Goal: Information Seeking & Learning: Learn about a topic

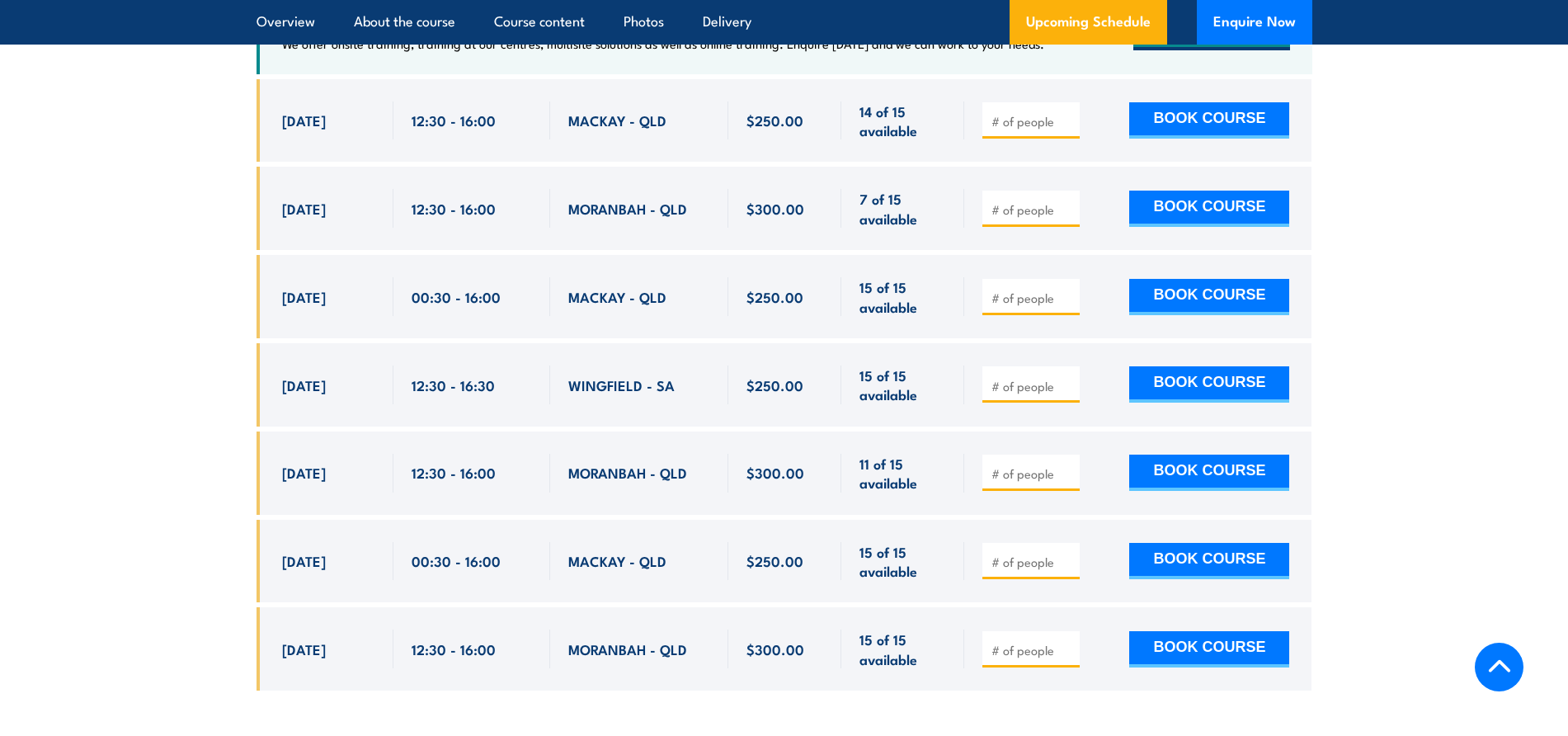
scroll to position [2267, 0]
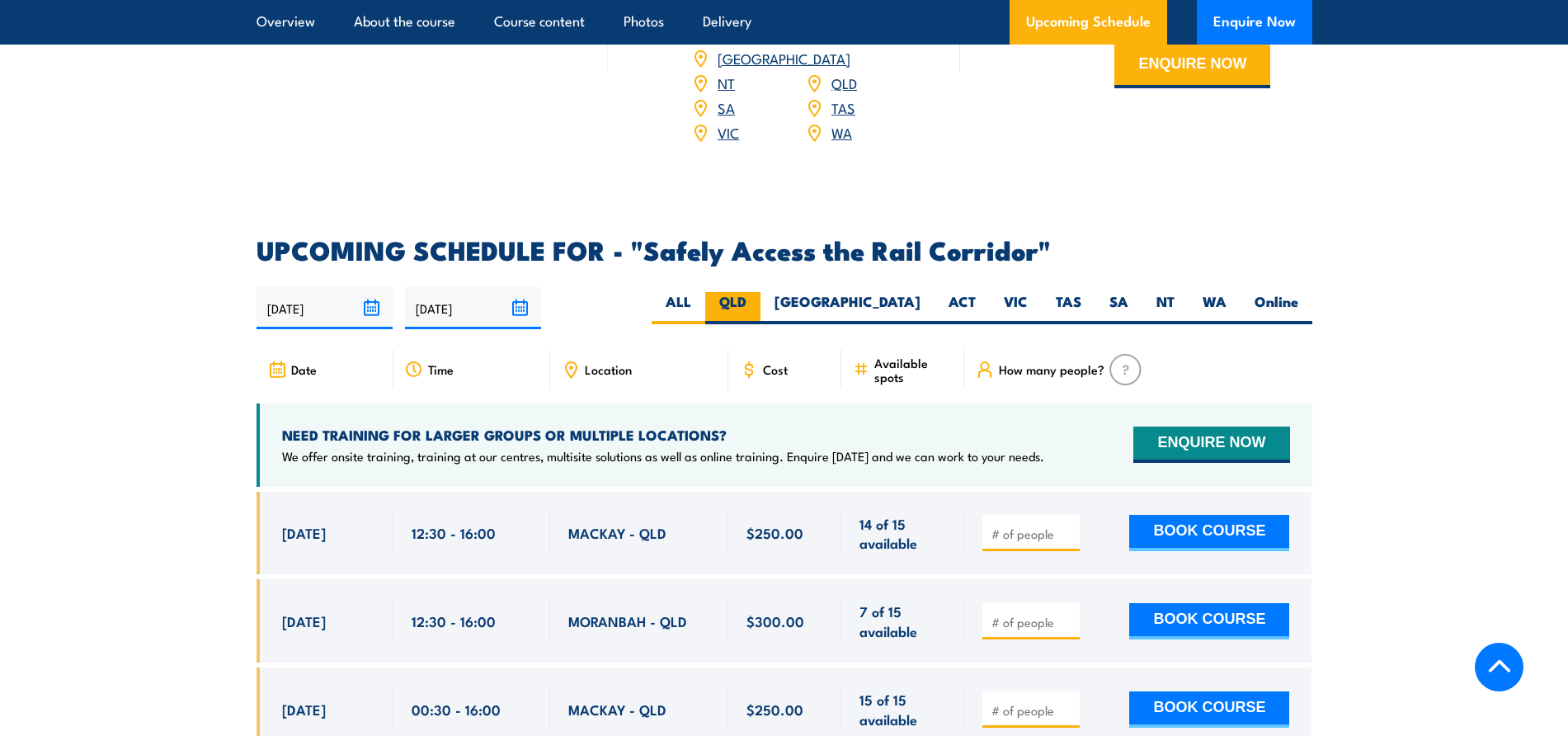
click at [761, 292] on label "QLD" at bounding box center [733, 308] width 55 height 32
click at [757, 292] on input "QLD" at bounding box center [751, 297] width 11 height 11
radio input "true"
click at [910, 292] on label "[GEOGRAPHIC_DATA]" at bounding box center [848, 308] width 174 height 32
click at [920, 292] on input "[GEOGRAPHIC_DATA]" at bounding box center [925, 297] width 11 height 11
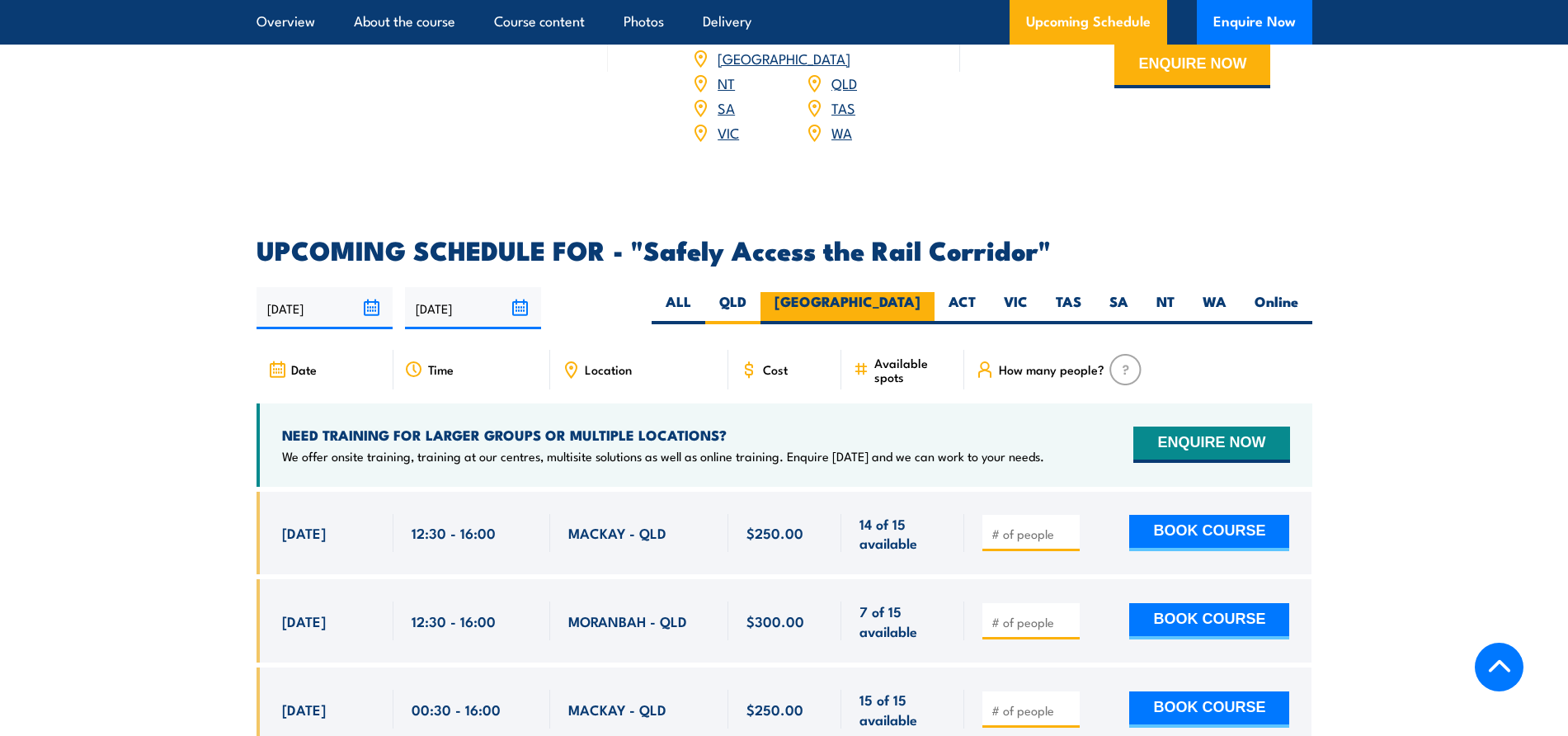
radio input "true"
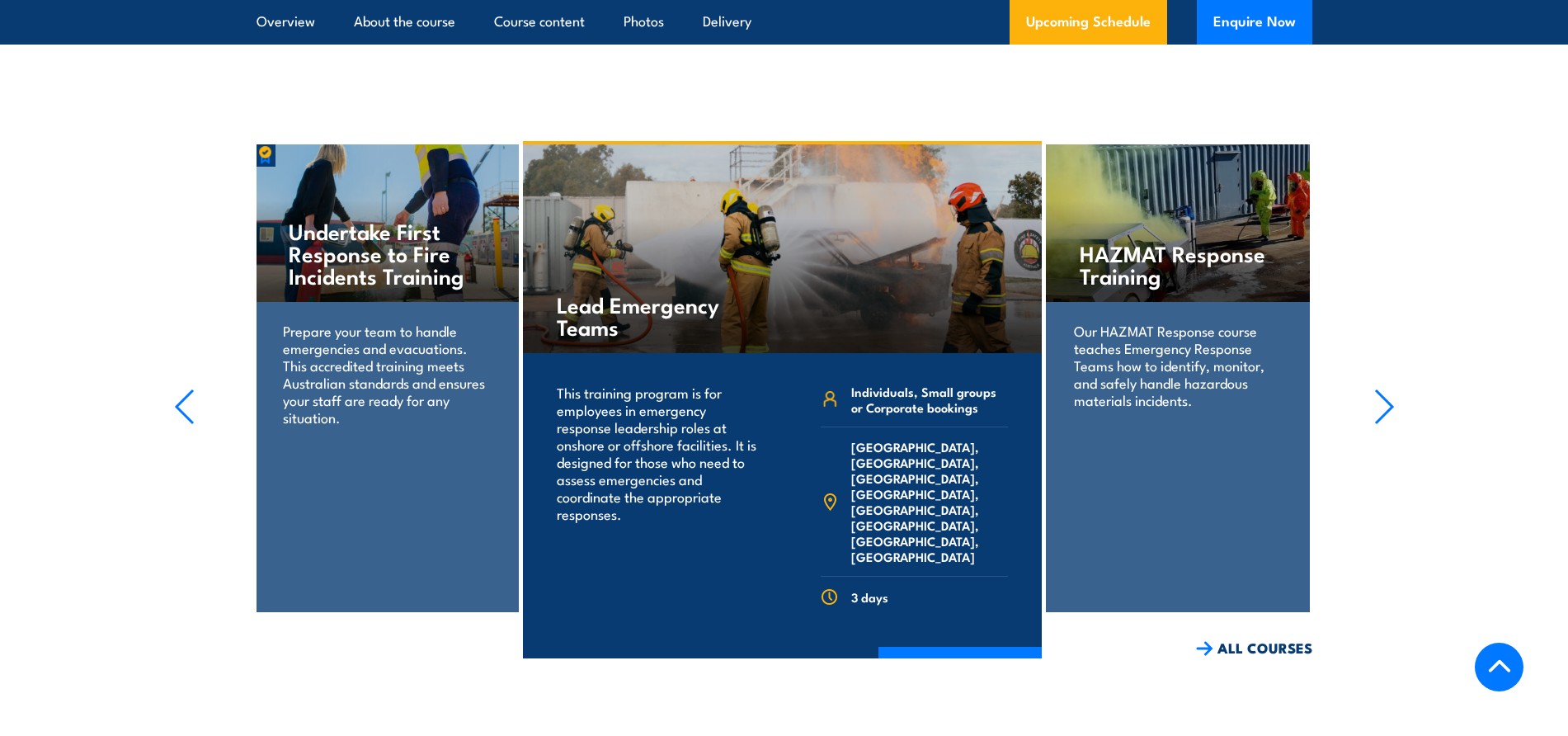
scroll to position [2378, 0]
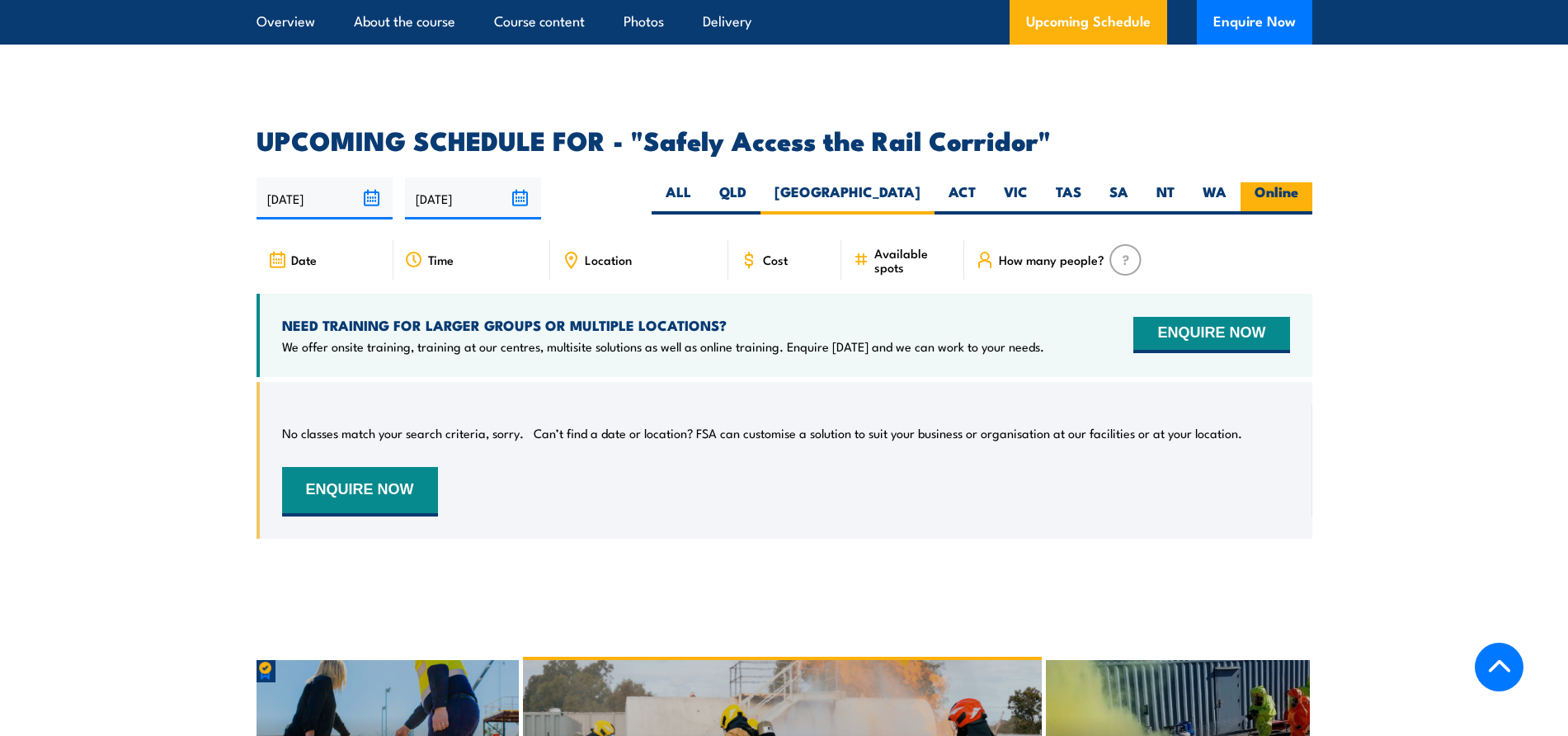
click at [1258, 182] on label "Online" at bounding box center [1277, 198] width 72 height 32
click at [1299, 182] on input "Online" at bounding box center [1304, 187] width 11 height 11
radio input "true"
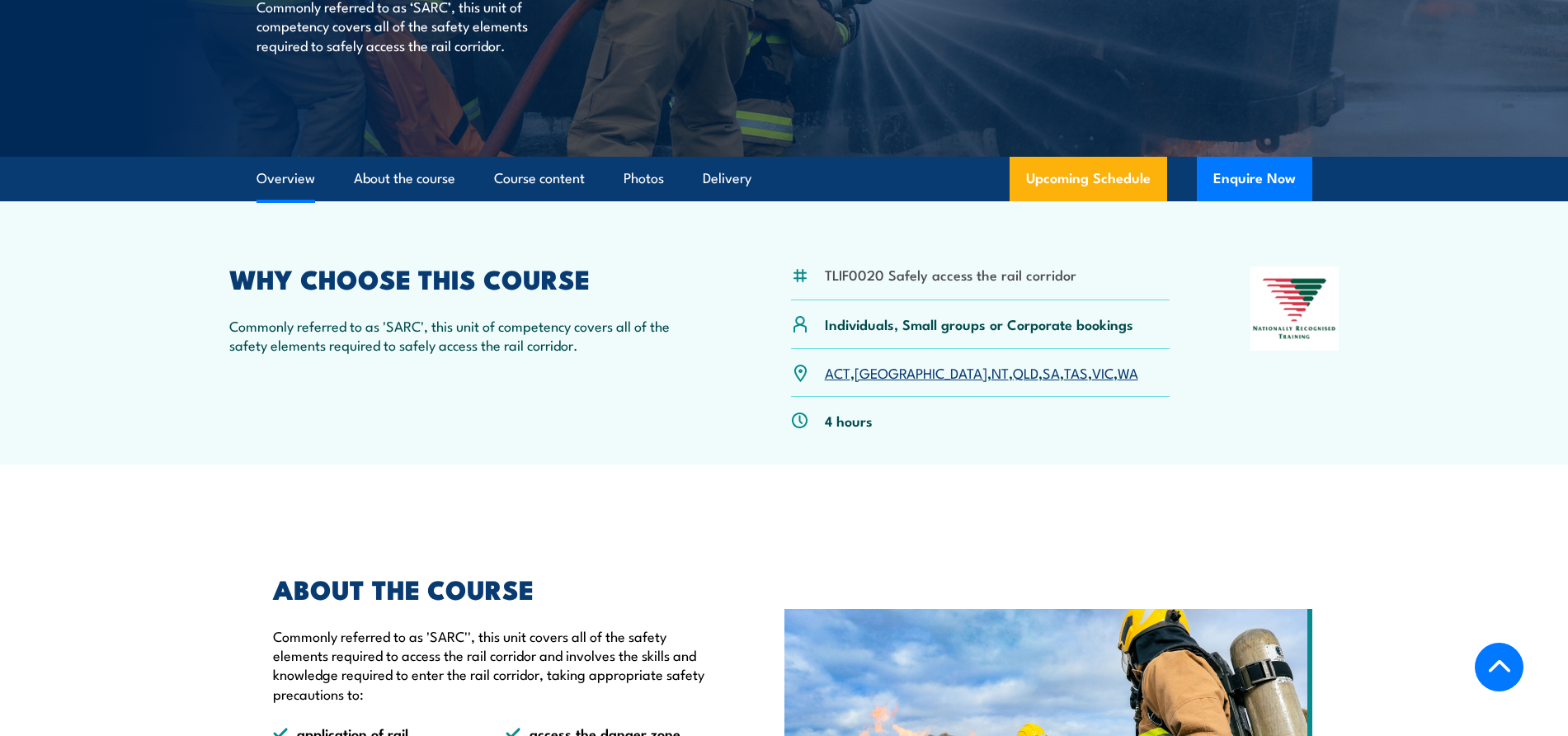
scroll to position [212, 0]
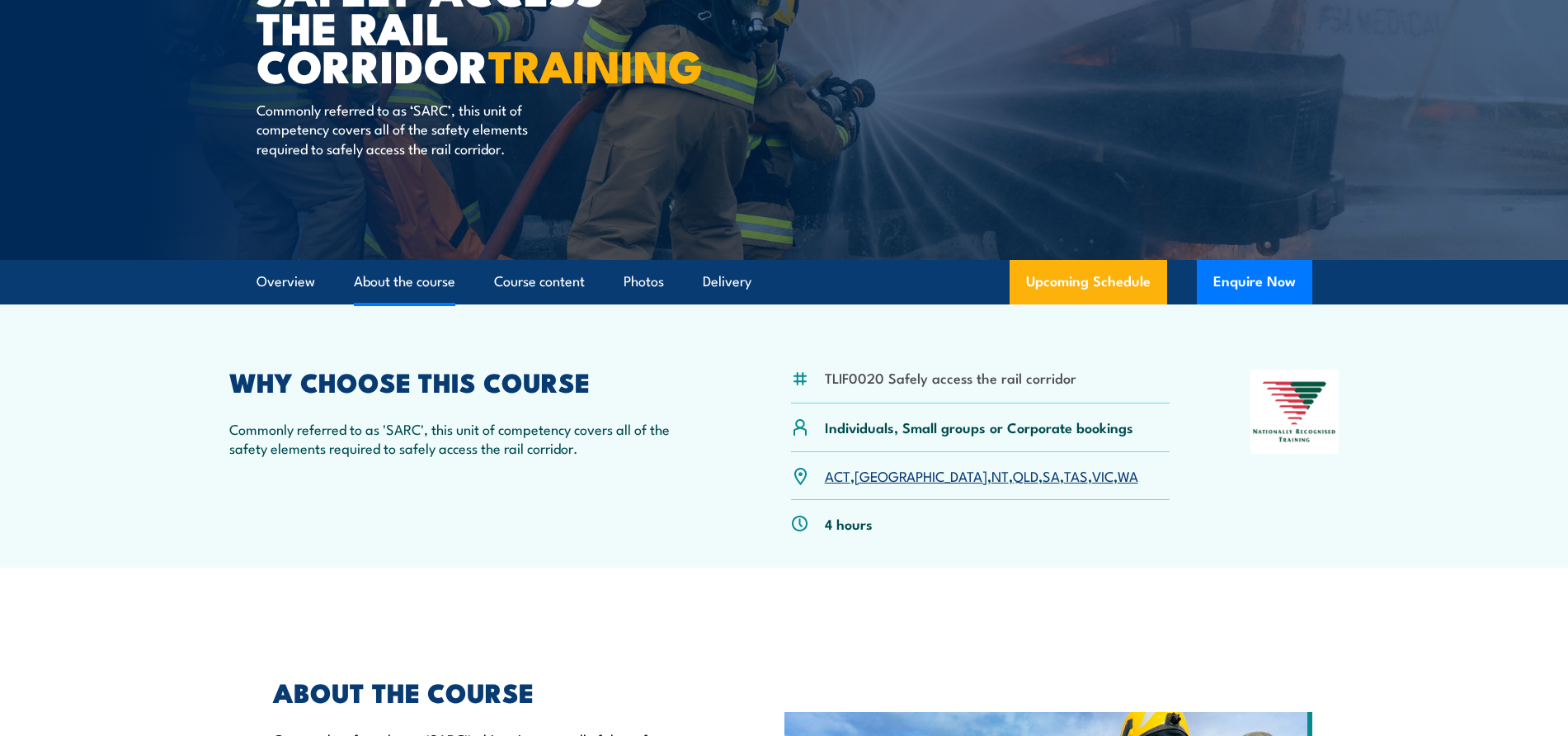
click at [420, 285] on link "About the course" at bounding box center [404, 282] width 101 height 43
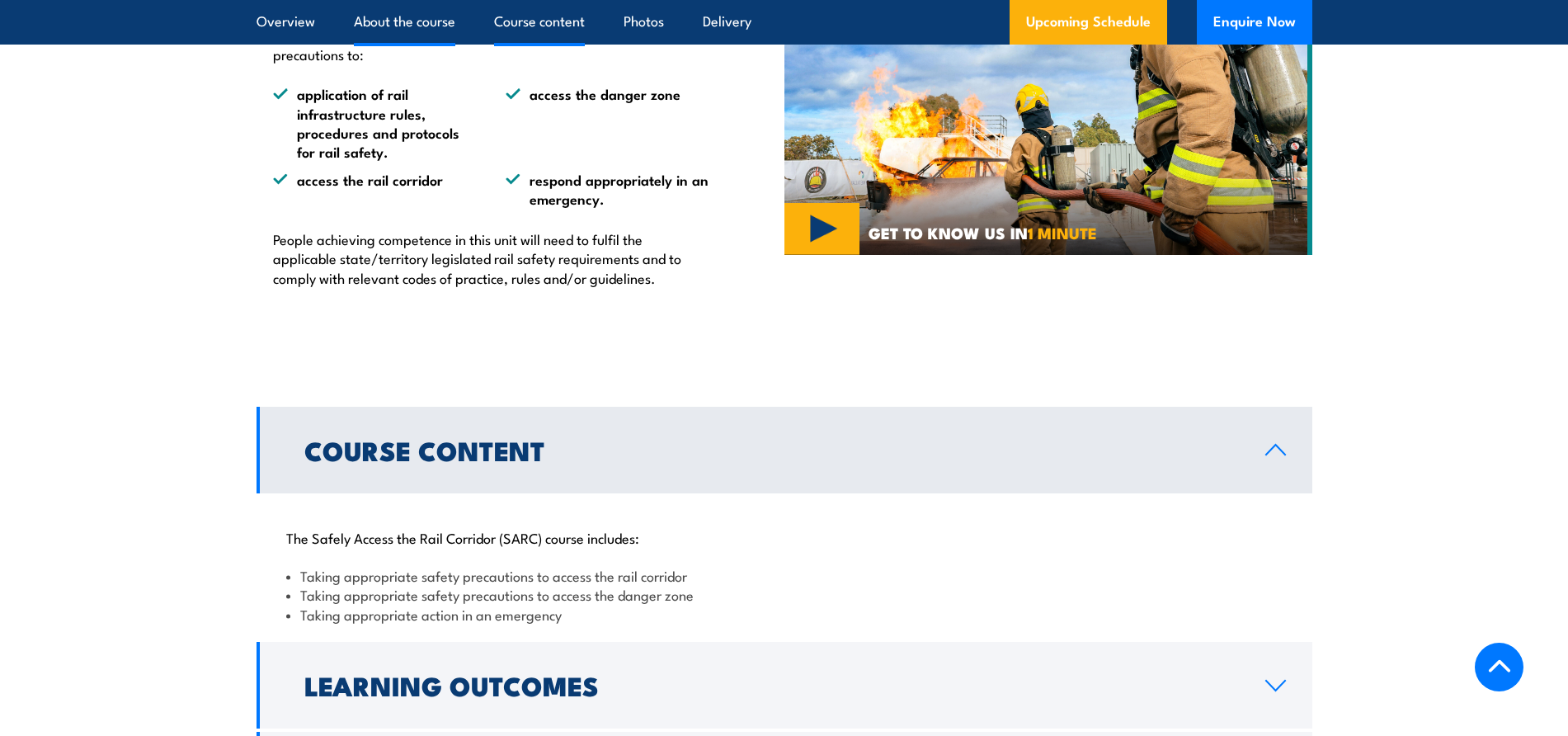
scroll to position [1265, 0]
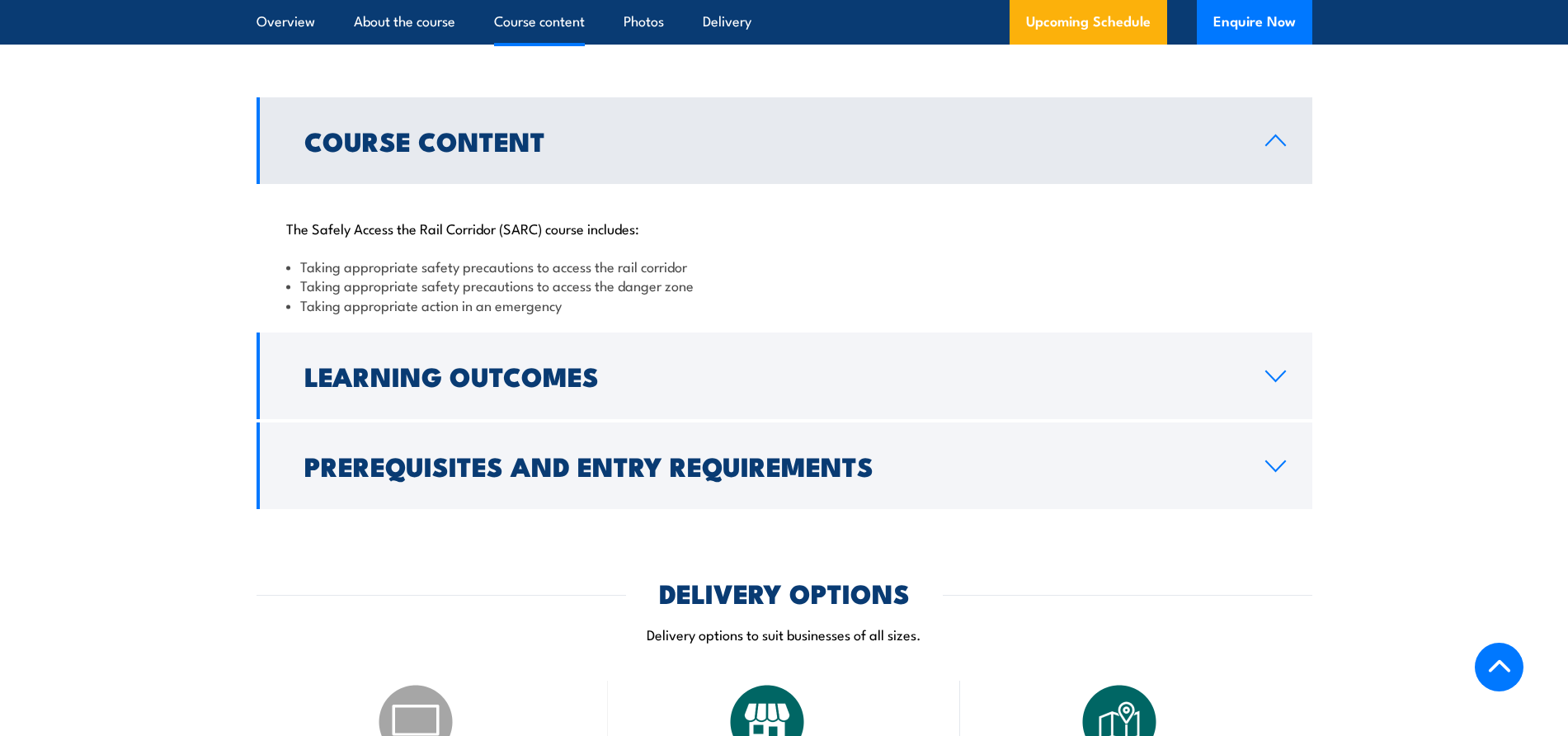
click at [447, 386] on h2 "Learning Outcomes" at bounding box center [771, 376] width 935 height 23
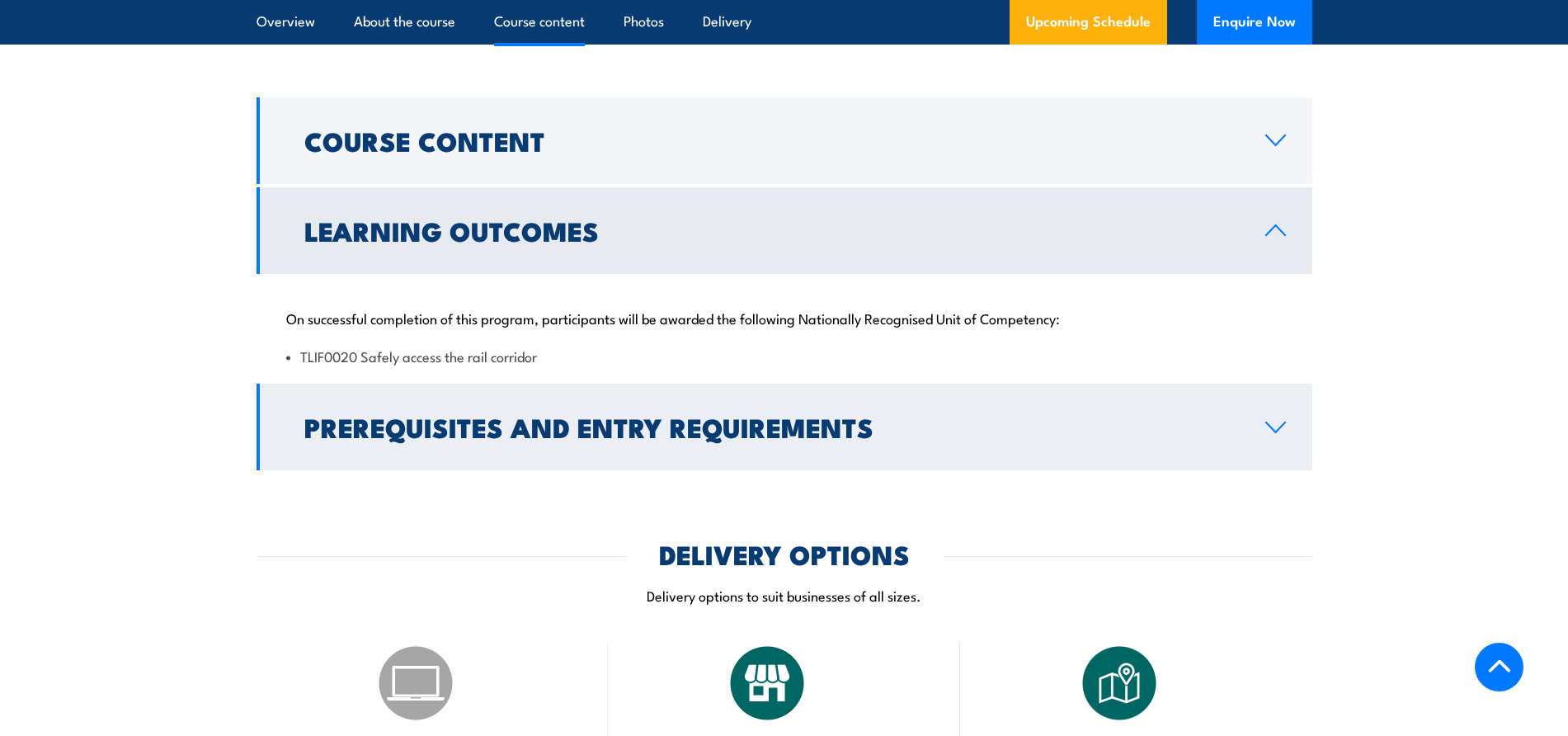
click at [760, 432] on h2 "Prerequisites and Entry Requirements" at bounding box center [771, 427] width 935 height 23
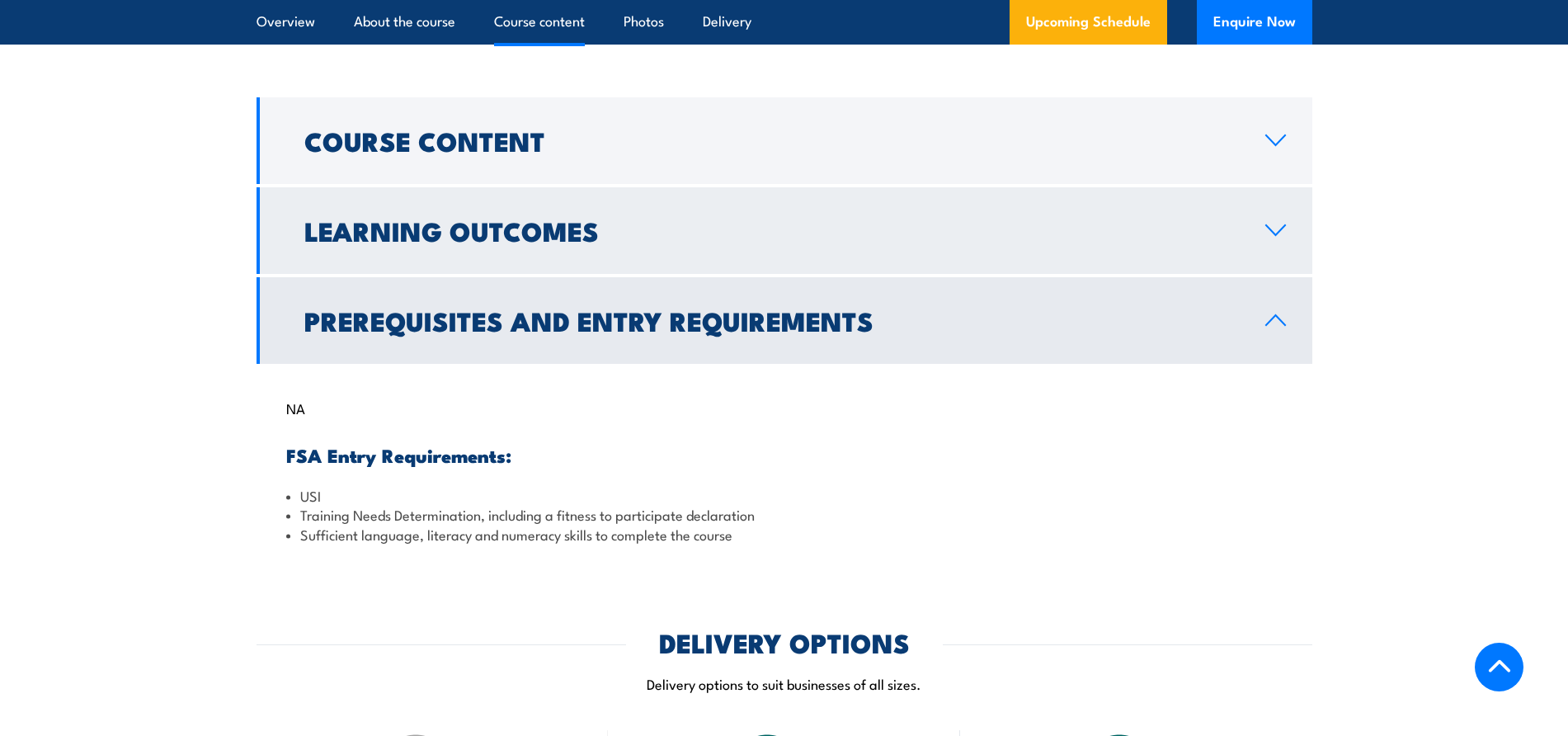
click at [397, 237] on h2 "Learning Outcomes" at bounding box center [771, 230] width 935 height 23
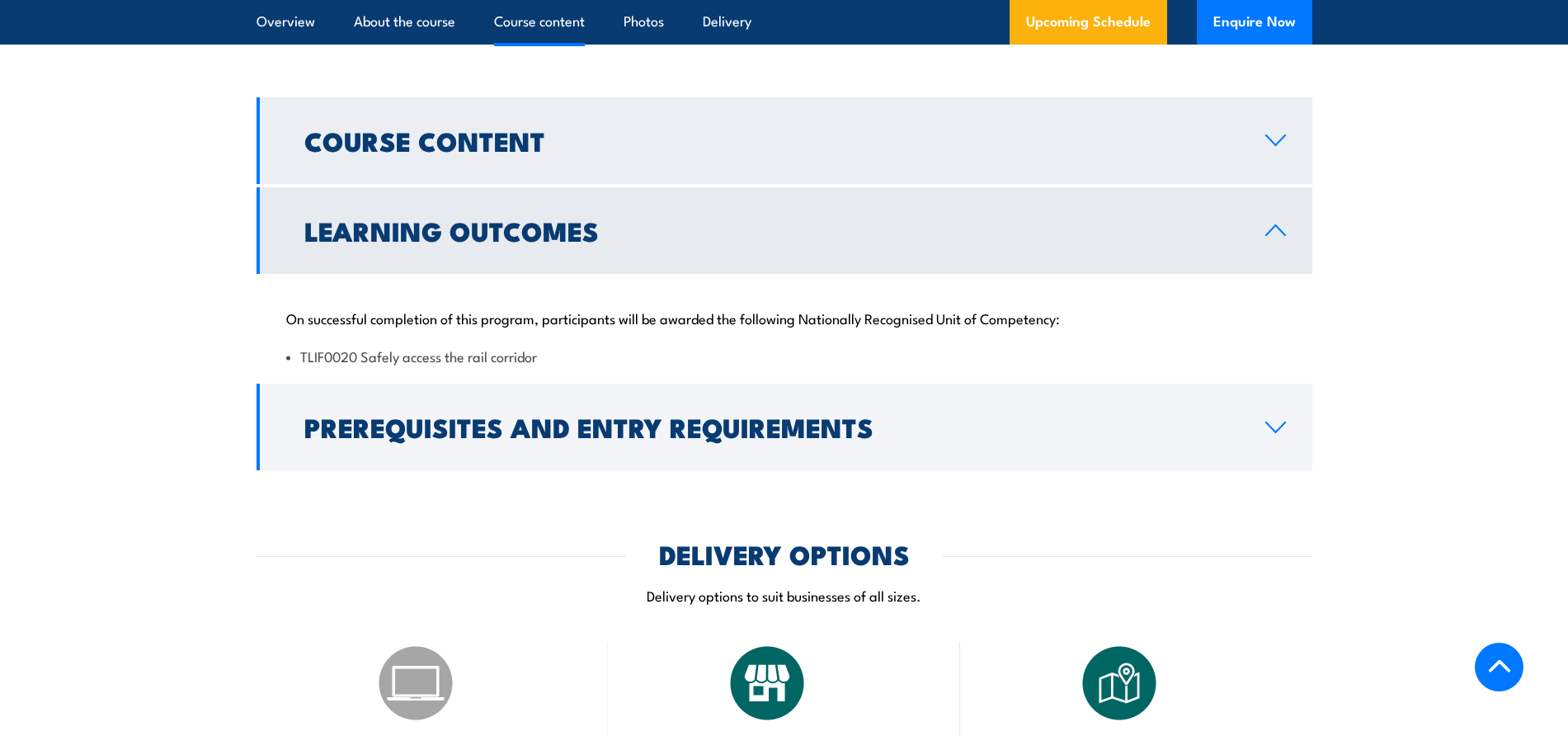
click at [413, 144] on h2 "Course Content" at bounding box center [771, 141] width 935 height 23
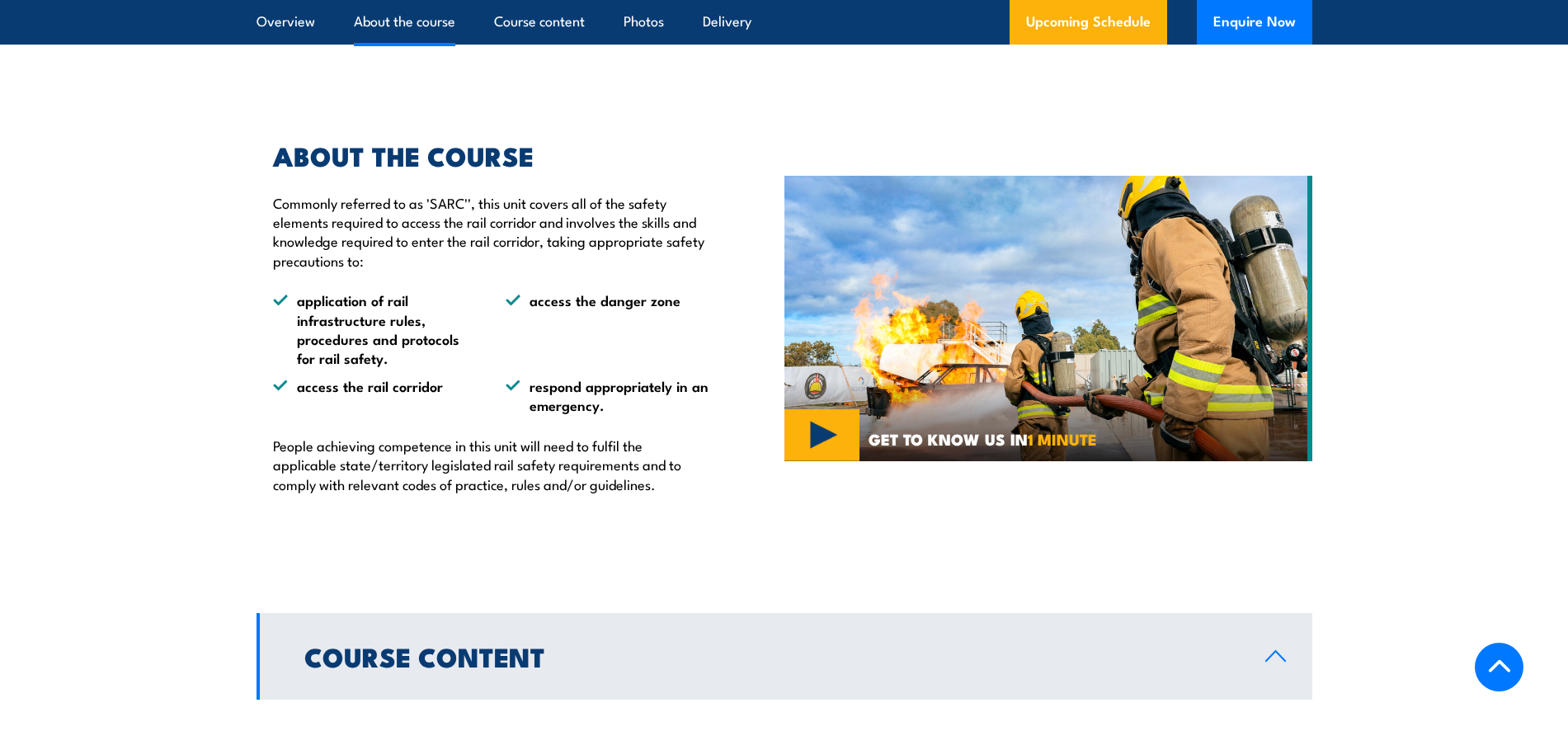
scroll to position [233, 0]
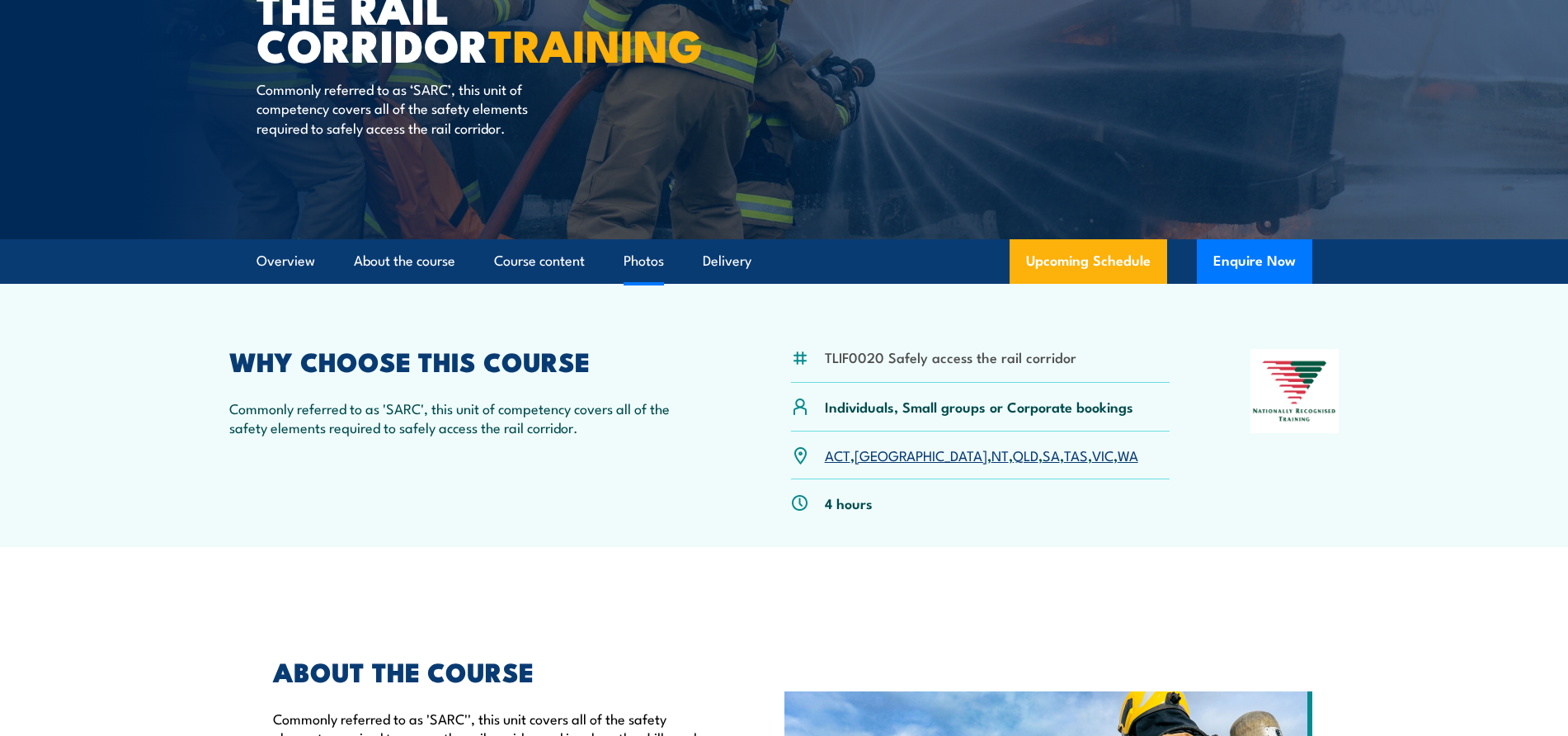
click at [658, 258] on link "Photos" at bounding box center [643, 261] width 40 height 43
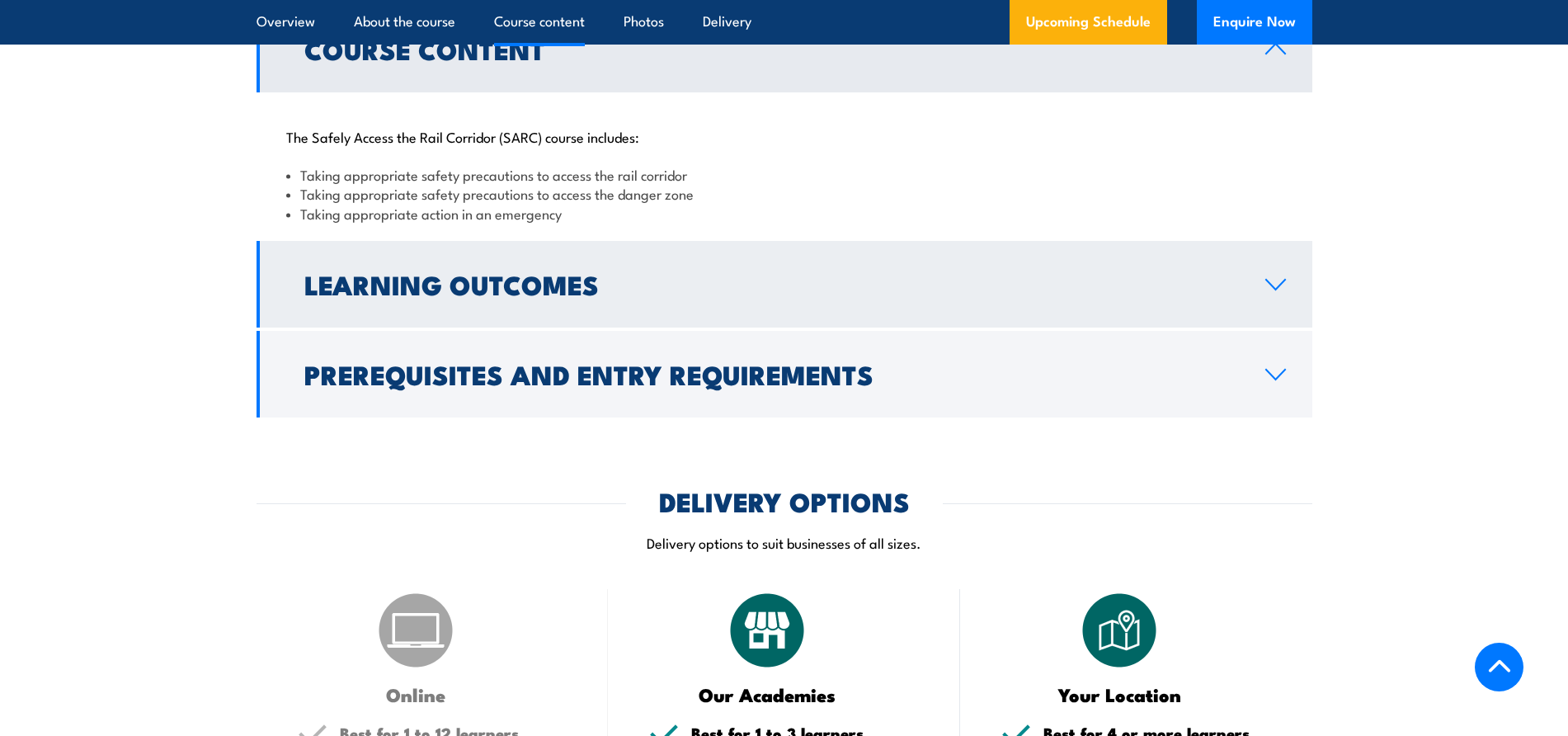
scroll to position [1046, 0]
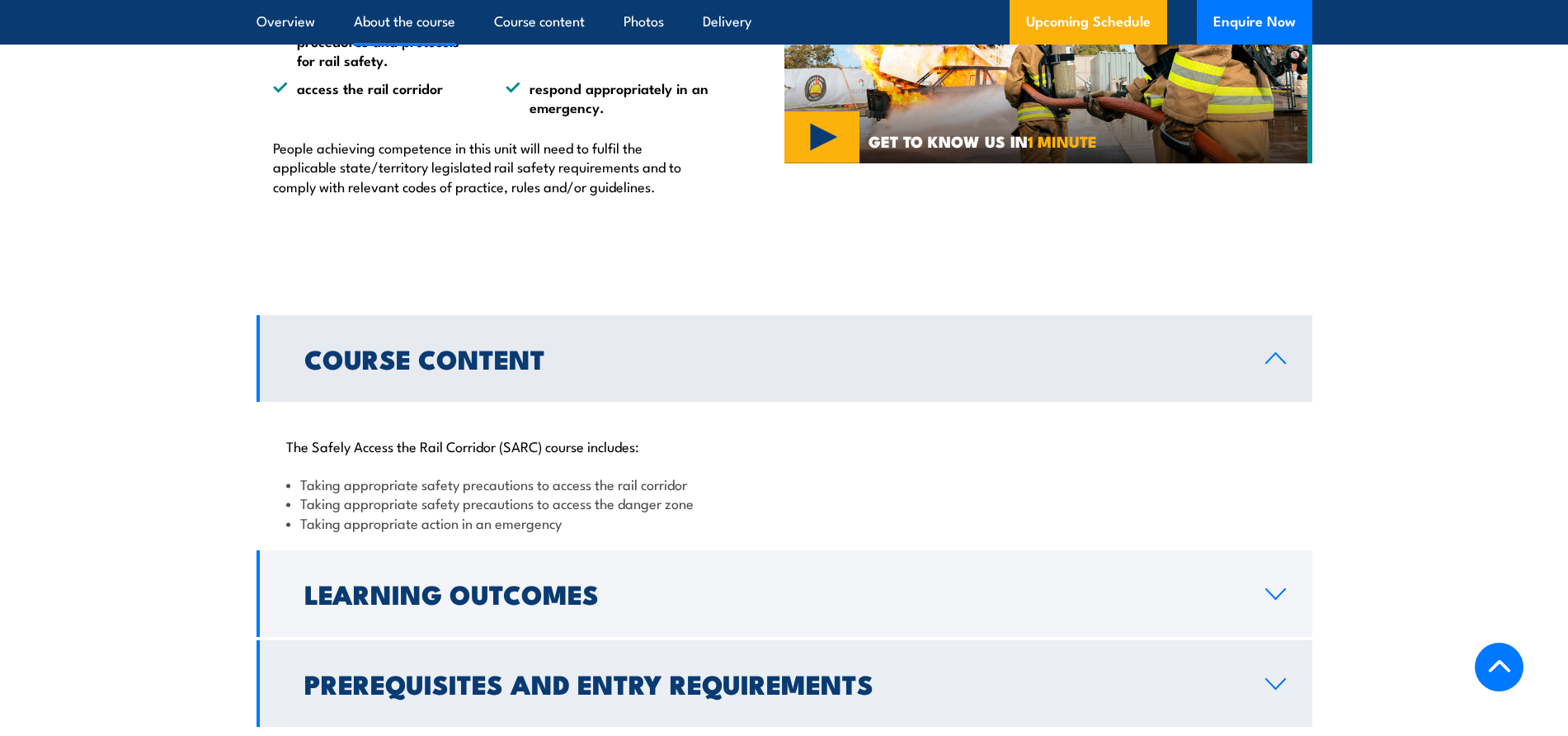
click at [713, 694] on h2 "Prerequisites and Entry Requirements" at bounding box center [771, 683] width 935 height 23
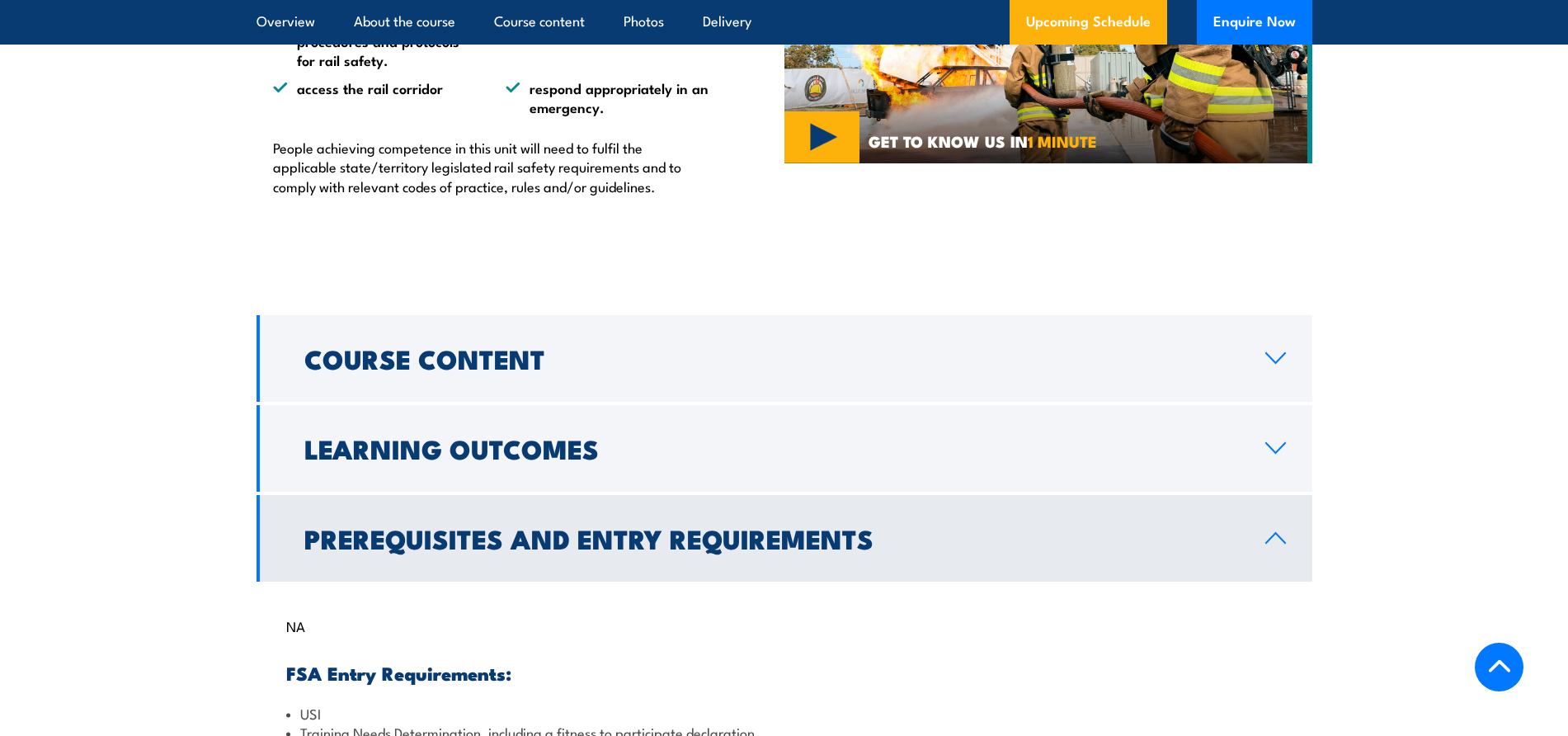
scroll to position [1253, 0]
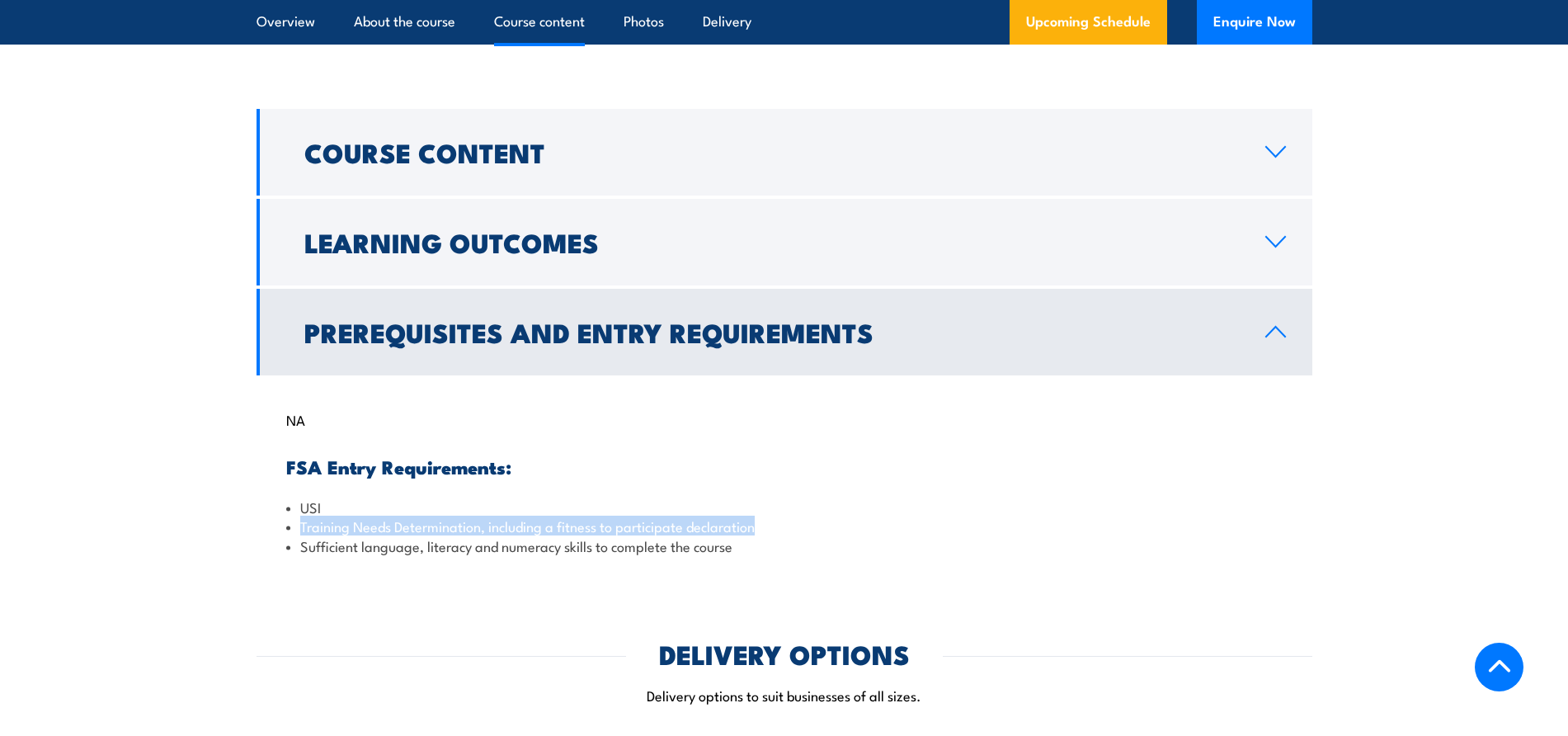
drag, startPoint x: 757, startPoint y: 529, endPoint x: 301, endPoint y: 527, distance: 456.0
click at [301, 527] on li "Training Needs Determination, including a fitness to participate declaration" at bounding box center [784, 525] width 997 height 19
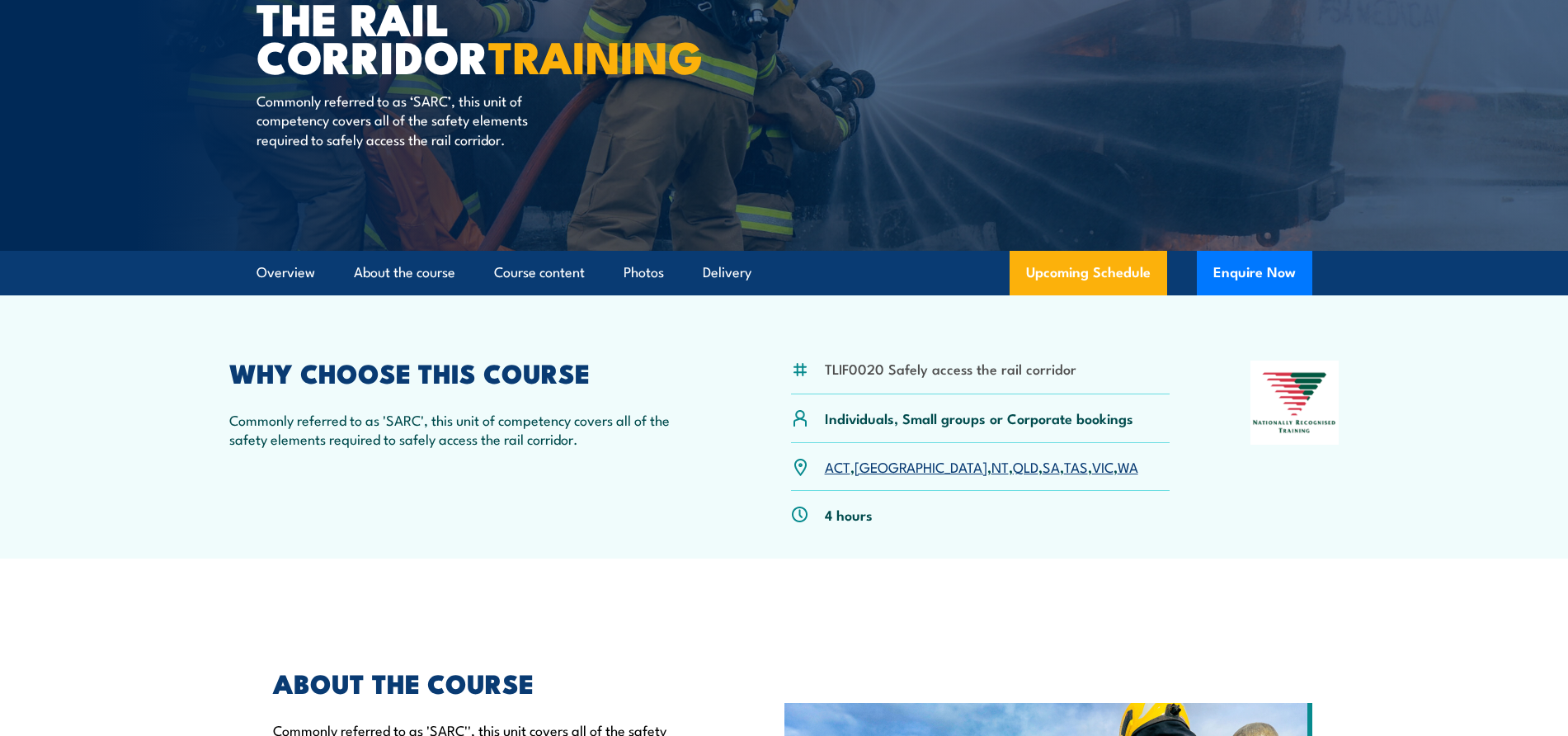
scroll to position [0, 0]
